Goal: Task Accomplishment & Management: Manage account settings

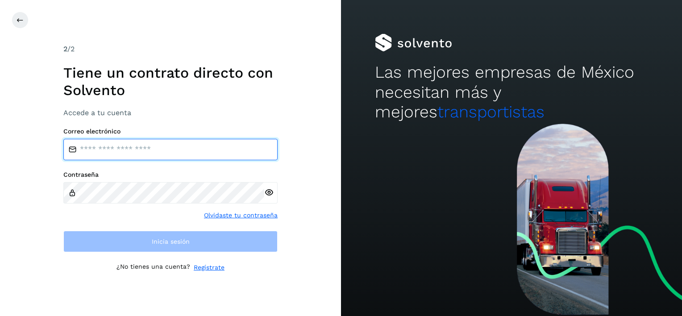
type input "**********"
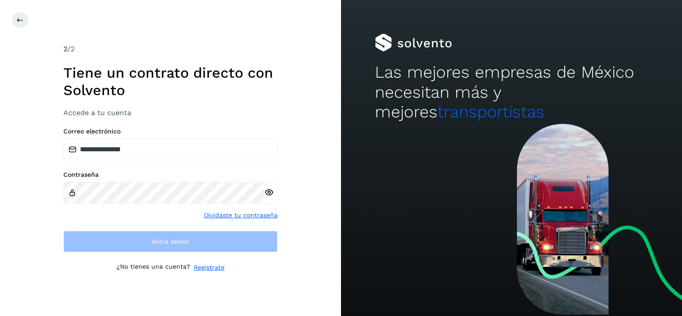
click at [165, 253] on div "**********" at bounding box center [170, 158] width 214 height 228
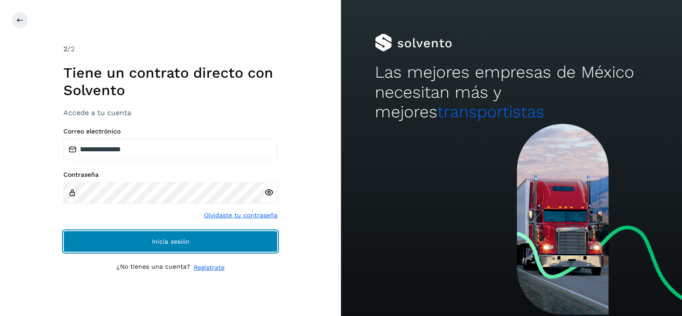
click at [166, 244] on span "Inicia sesión" at bounding box center [171, 241] width 38 height 6
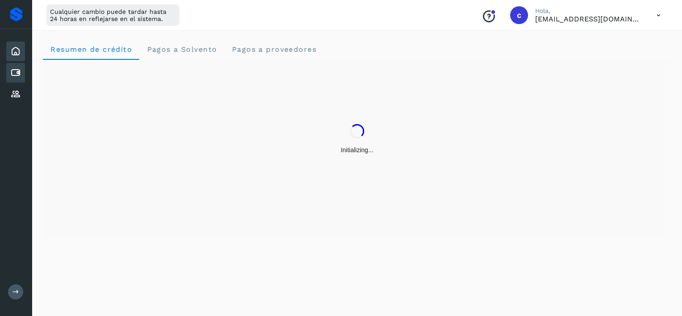
click at [24, 70] on div "Cuentas por pagar" at bounding box center [15, 73] width 19 height 20
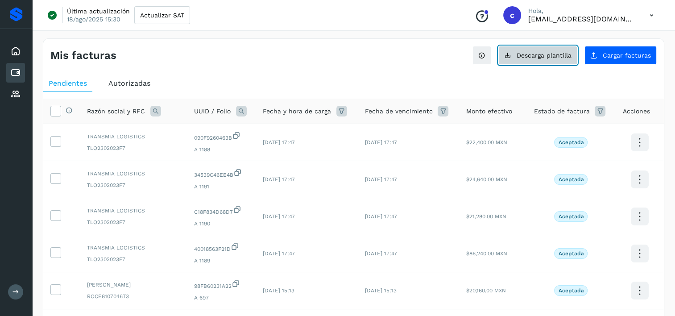
click at [562, 49] on button "Descarga plantilla" at bounding box center [537, 55] width 79 height 19
drag, startPoint x: 21, startPoint y: 88, endPoint x: 33, endPoint y: 93, distance: 12.4
click at [20, 88] on div "Proveedores" at bounding box center [15, 94] width 19 height 20
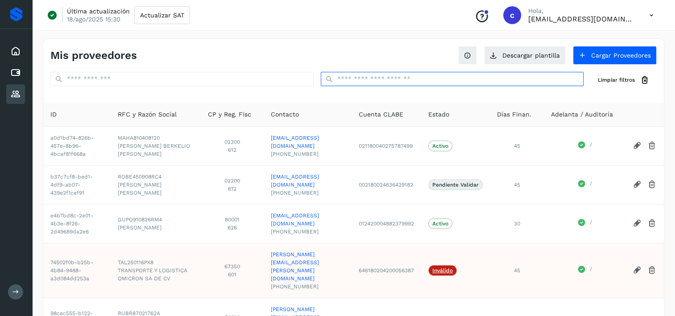
click at [385, 76] on input "text" at bounding box center [452, 79] width 263 height 14
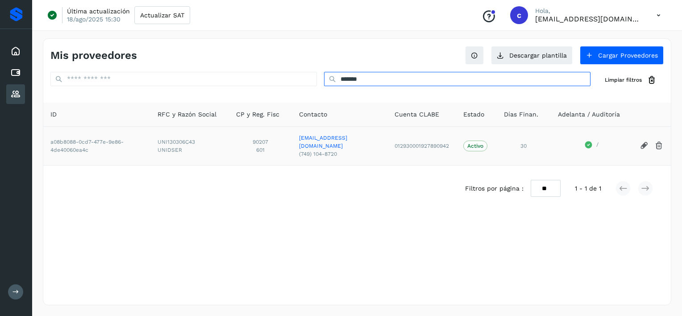
type input "*******"
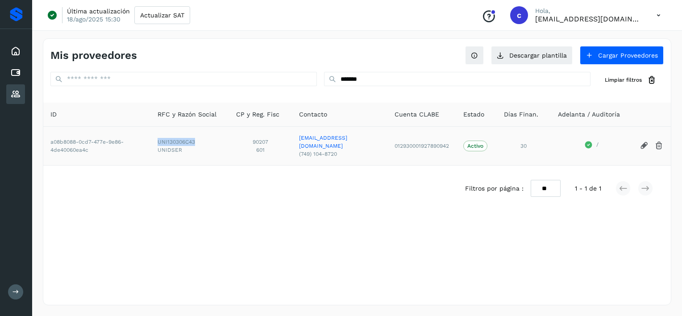
drag, startPoint x: 161, startPoint y: 139, endPoint x: 198, endPoint y: 140, distance: 37.0
click at [198, 140] on td "UNI130306C43 UNIDSER" at bounding box center [189, 145] width 79 height 39
copy span "UNI130306C43"
click at [9, 59] on div "Inicio" at bounding box center [15, 51] width 19 height 20
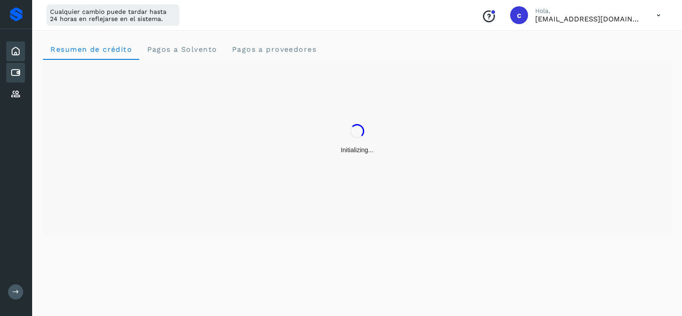
click at [11, 73] on icon at bounding box center [15, 72] width 11 height 11
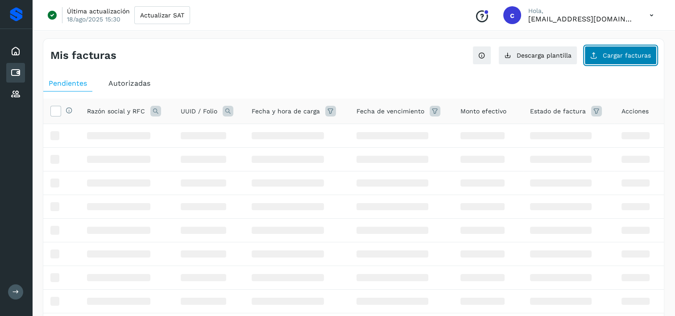
click at [625, 52] on span "Cargar facturas" at bounding box center [627, 55] width 48 height 6
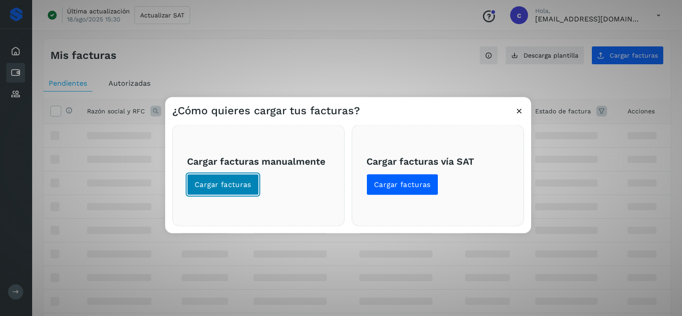
click at [249, 188] on button "Cargar facturas" at bounding box center [223, 184] width 72 height 21
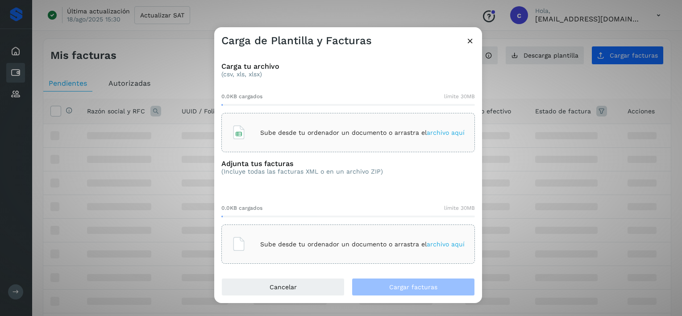
click at [276, 141] on div "Sube desde tu ordenador un documento o arrastra el archivo aquí" at bounding box center [348, 132] width 233 height 24
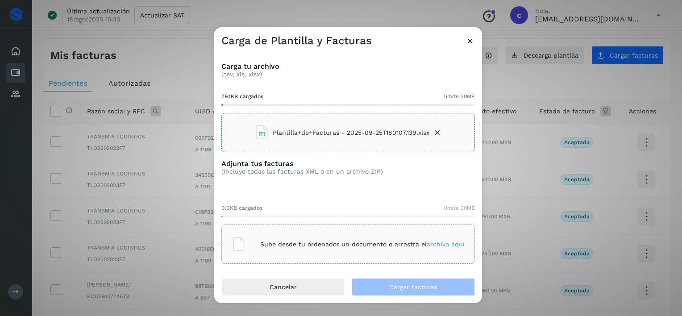
click at [341, 230] on div "Sube desde tu ordenador un documento o arrastra el archivo aquí" at bounding box center [347, 243] width 253 height 39
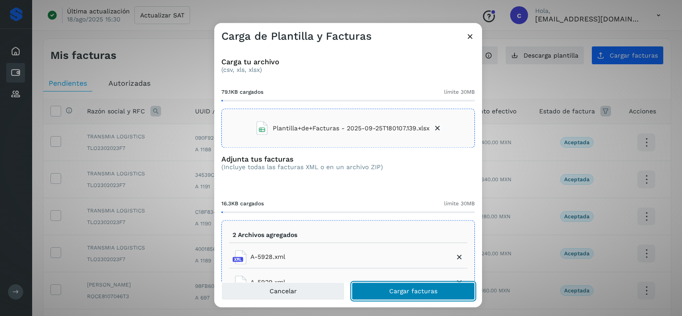
drag, startPoint x: 443, startPoint y: 294, endPoint x: 428, endPoint y: 266, distance: 31.1
click at [443, 293] on button "Cargar facturas" at bounding box center [413, 291] width 123 height 18
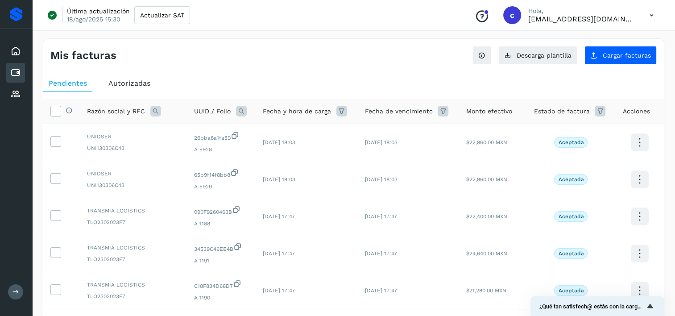
click at [239, 109] on icon at bounding box center [241, 111] width 11 height 11
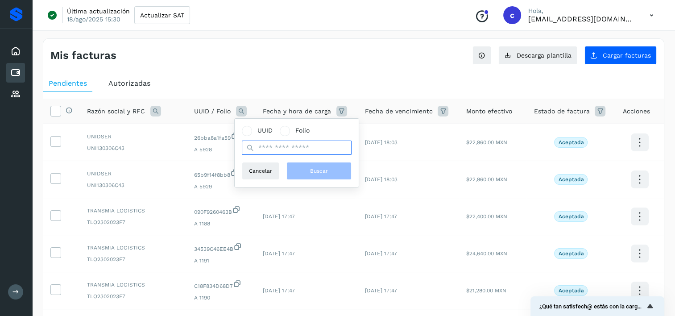
click at [303, 150] on input "text" at bounding box center [297, 148] width 110 height 14
paste input "**********"
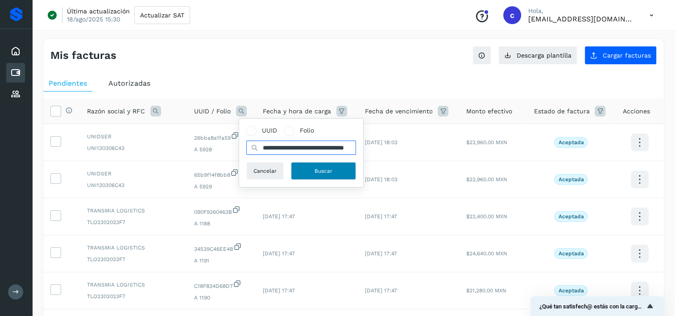
type input "**********"
click at [323, 174] on span "Buscar" at bounding box center [324, 171] width 18 height 8
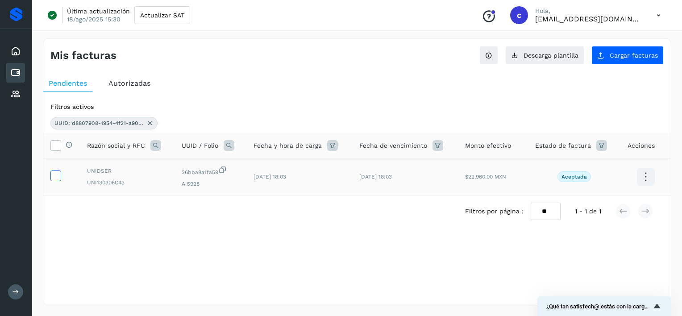
click at [58, 180] on span at bounding box center [55, 177] width 9 height 6
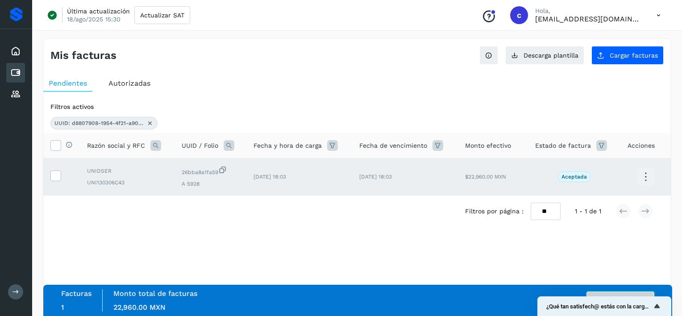
click at [633, 292] on button "Autorizar facturas" at bounding box center [620, 300] width 68 height 18
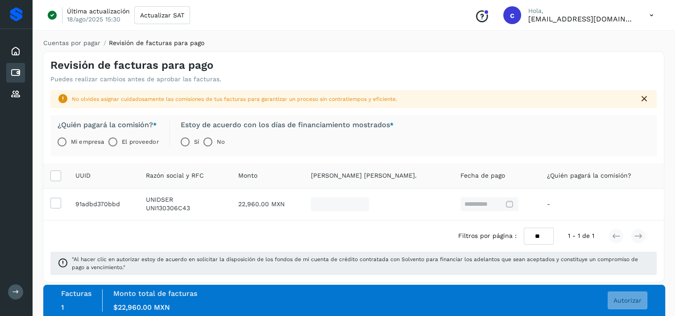
click at [128, 144] on label "El proveedor" at bounding box center [140, 142] width 37 height 18
click at [628, 312] on div "Facturas 1 Monto total de facturas Monto $22,960.00 MXN Autorizar" at bounding box center [354, 300] width 622 height 31
click at [628, 303] on button "Autorizar" at bounding box center [628, 300] width 40 height 18
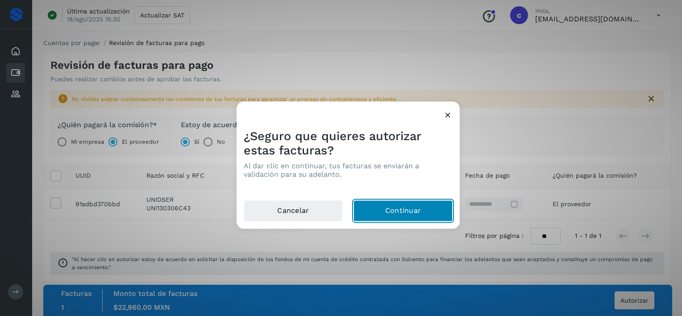
click at [379, 202] on button "Continuar" at bounding box center [402, 210] width 99 height 21
